Goal: Transaction & Acquisition: Purchase product/service

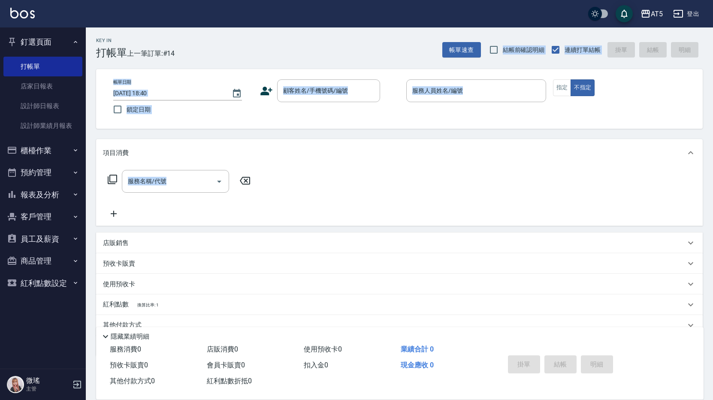
click at [289, 128] on div "帳單日期 2025/09/18 18:40 鎖定日期 顧客姓名/手機號碼/編號 顧客姓名/手機號碼/編號 服務人員姓名/編號 服務人員姓名/編號 指定 不指定" at bounding box center [399, 99] width 606 height 60
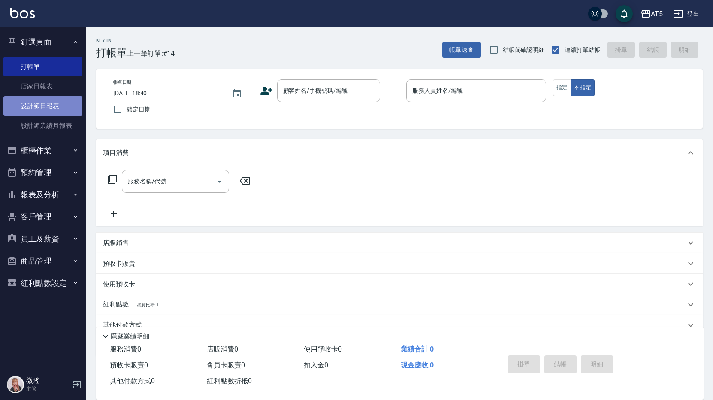
click at [63, 104] on link "設計師日報表" at bounding box center [42, 106] width 79 height 20
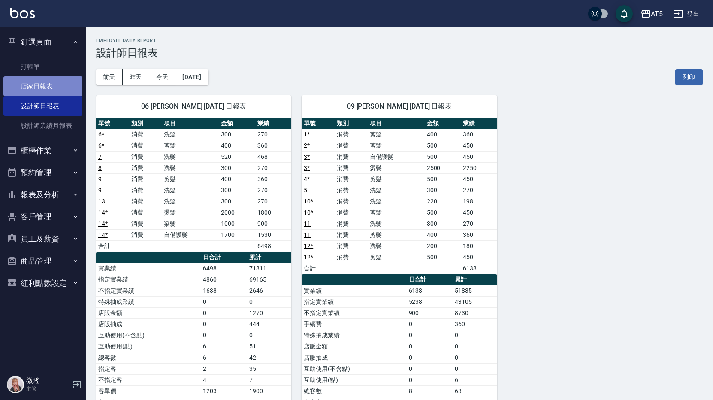
click at [49, 90] on link "店家日報表" at bounding box center [42, 86] width 79 height 20
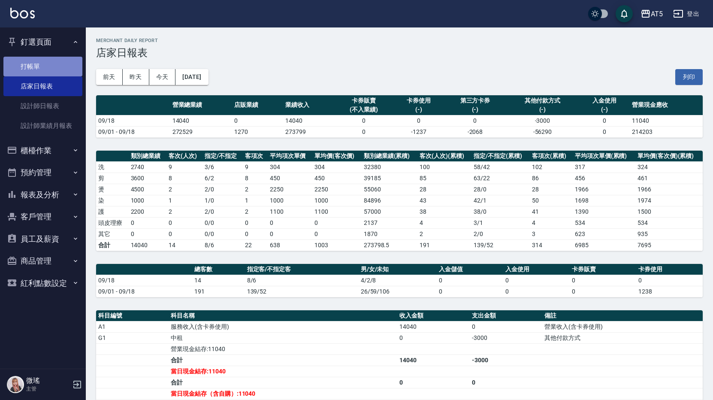
click at [34, 57] on link "打帳單" at bounding box center [42, 67] width 79 height 20
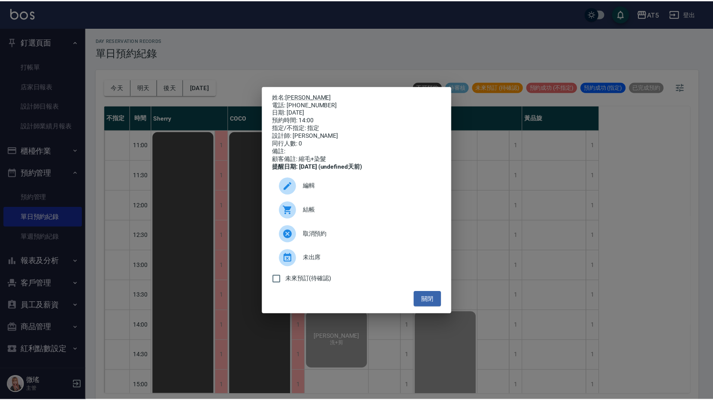
scroll to position [257, 0]
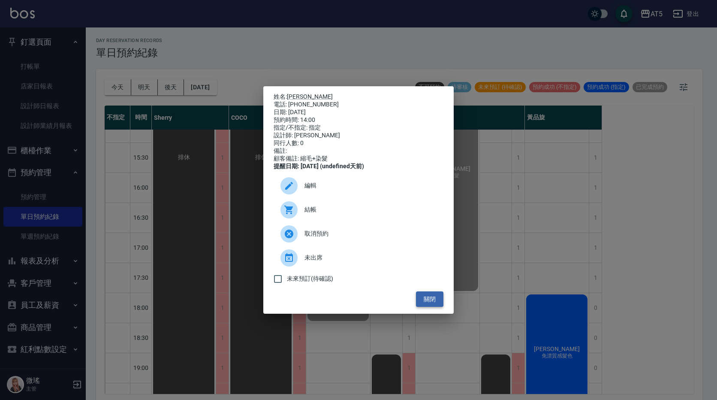
click at [435, 302] on button "關閉" at bounding box center [429, 299] width 27 height 16
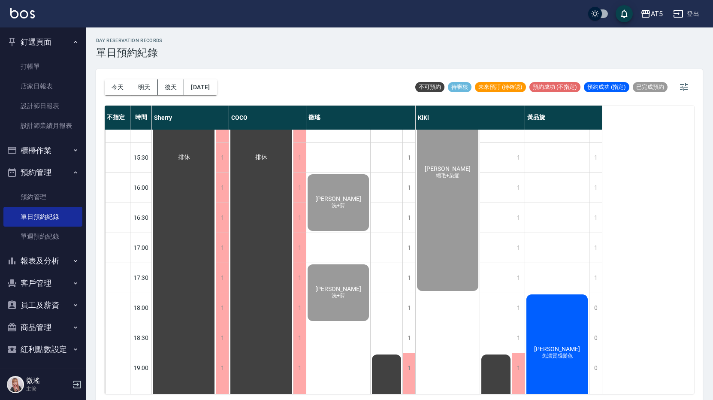
click at [556, 356] on span "免漂質感髮色" at bounding box center [557, 355] width 34 height 7
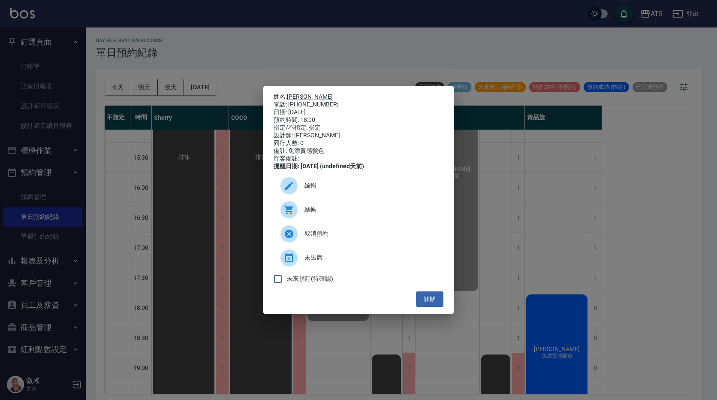
click at [374, 213] on span "結帳" at bounding box center [371, 209] width 132 height 9
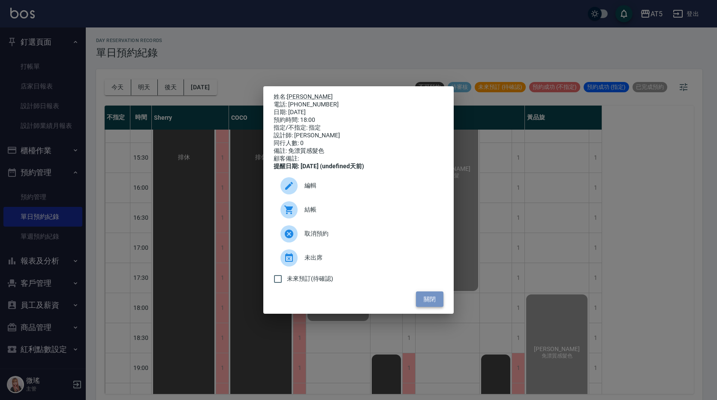
click at [422, 302] on button "關閉" at bounding box center [429, 299] width 27 height 16
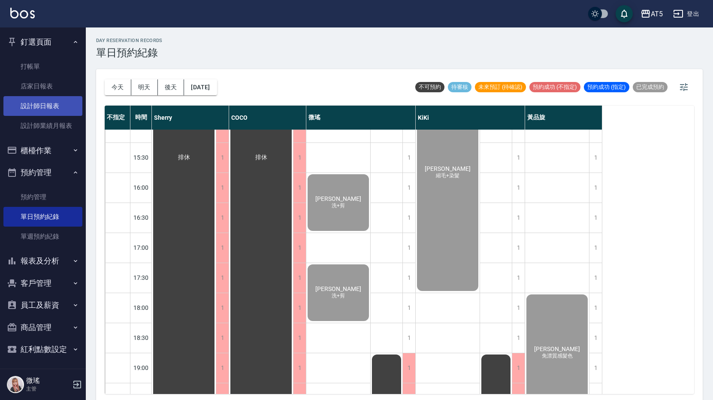
click at [43, 99] on link "設計師日報表" at bounding box center [42, 106] width 79 height 20
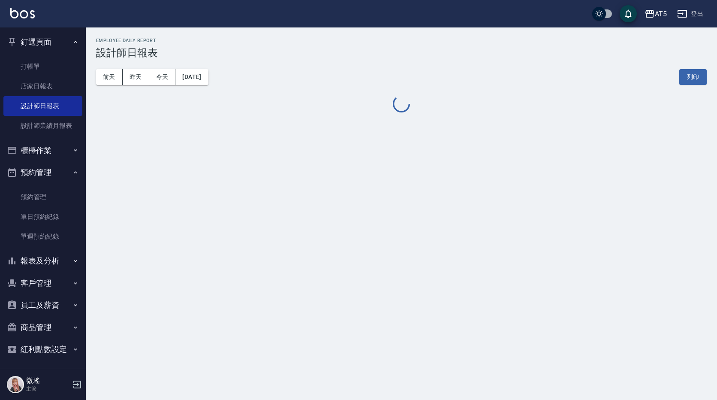
click at [43, 89] on link "店家日報表" at bounding box center [42, 86] width 79 height 20
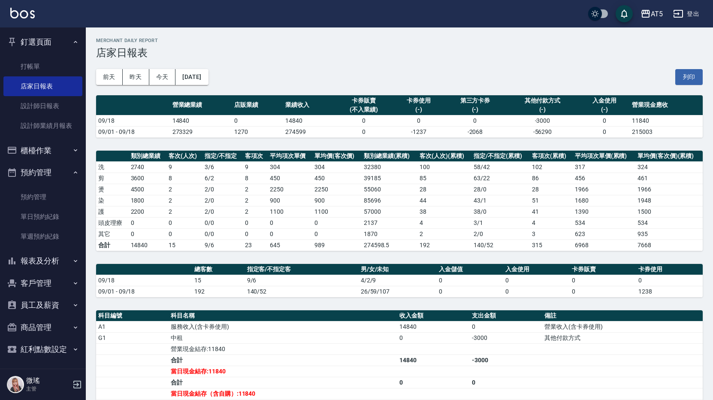
scroll to position [43, 0]
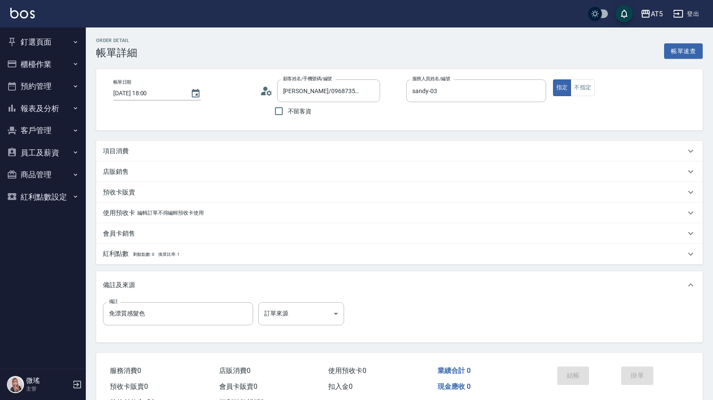
type input "[PERSON_NAME]/0968735269/null"
click at [236, 148] on div "項目消費" at bounding box center [394, 151] width 582 height 9
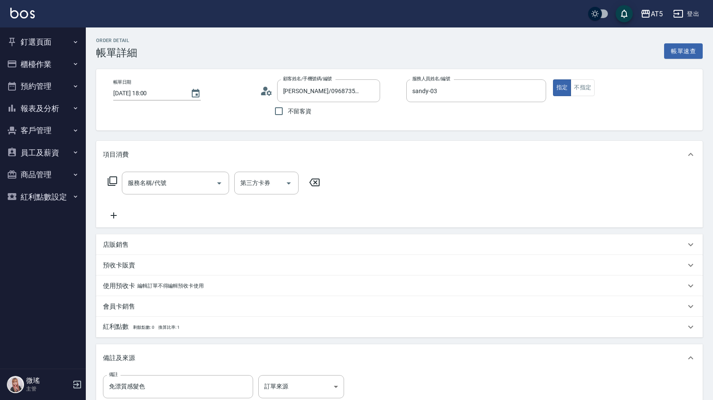
click at [115, 181] on icon at bounding box center [112, 181] width 10 height 10
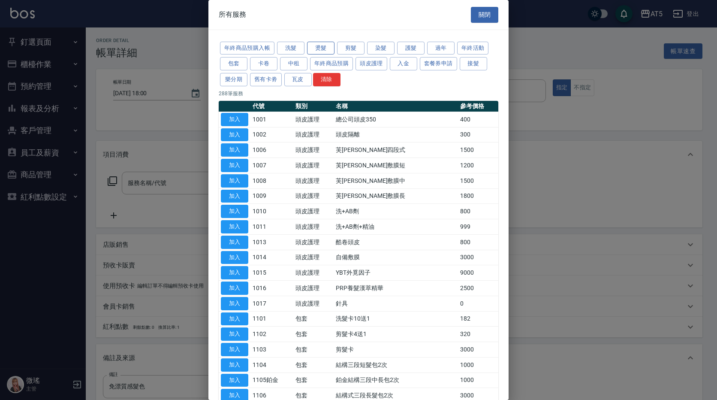
click at [326, 45] on button "燙髮" at bounding box center [320, 48] width 27 height 13
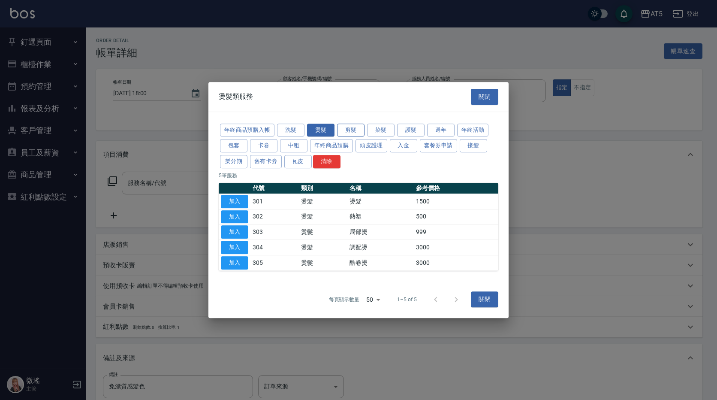
click at [353, 53] on div at bounding box center [358, 200] width 717 height 400
click at [349, 127] on button "剪髮" at bounding box center [350, 130] width 27 height 13
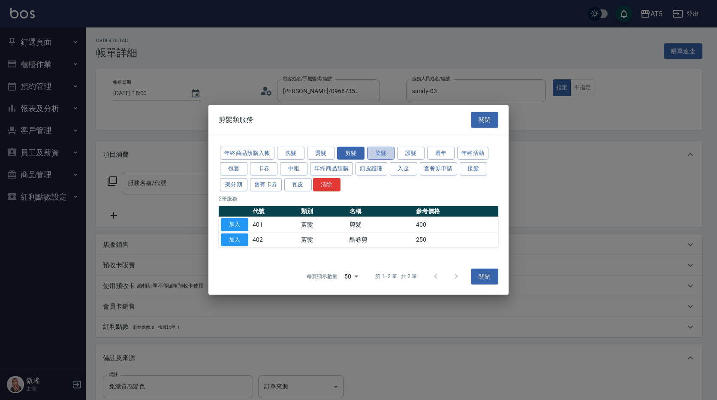
click at [380, 152] on button "染髮" at bounding box center [380, 152] width 27 height 13
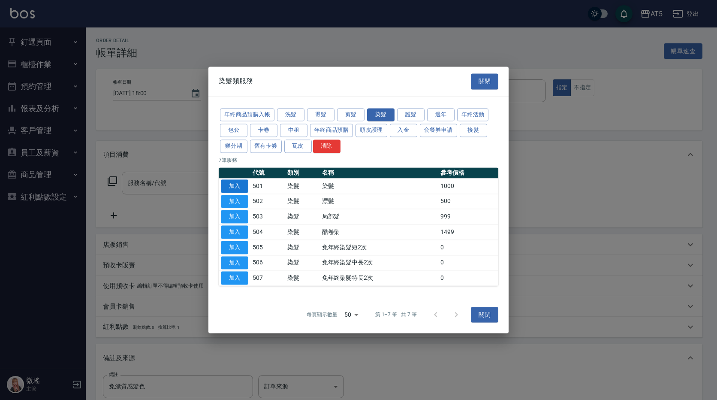
click at [231, 186] on button "加入" at bounding box center [234, 185] width 27 height 13
type input "染髮(501)"
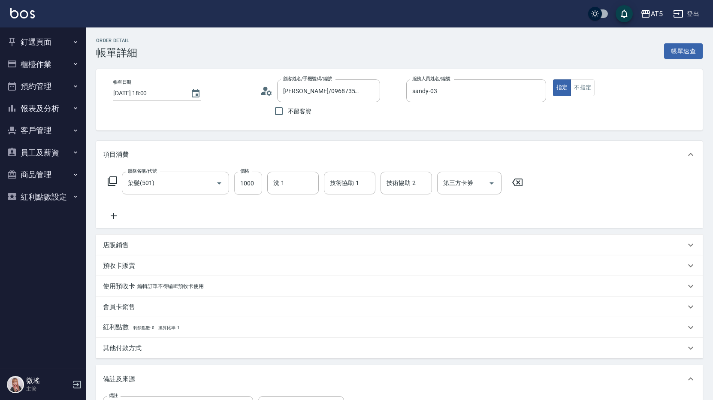
click at [251, 184] on input "1000" at bounding box center [248, 183] width 28 height 23
type input "0"
type input "800"
type input "80"
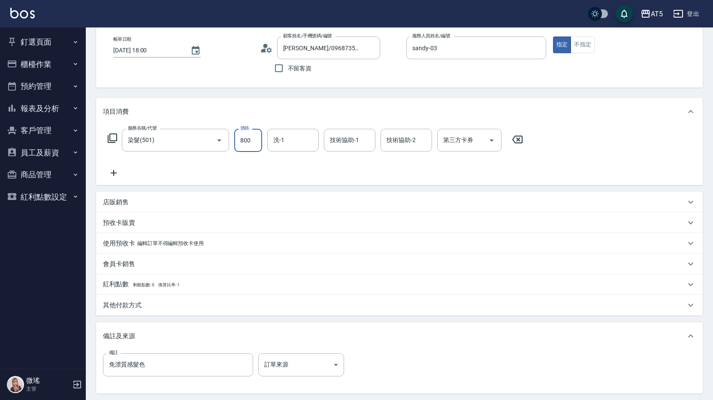
scroll to position [86, 0]
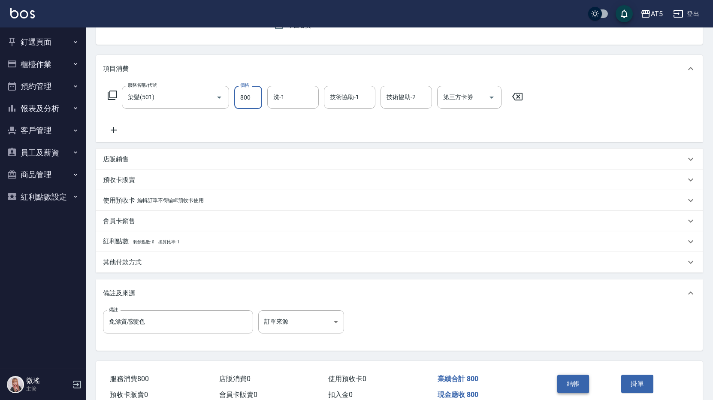
type input "800"
click at [576, 384] on button "結帳" at bounding box center [573, 383] width 32 height 18
click at [576, 384] on div "結帳" at bounding box center [586, 389] width 64 height 37
